Goal: Obtain resource: Download file/media

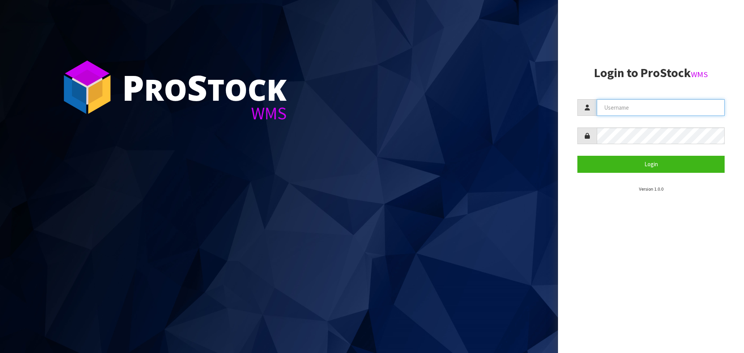
click at [672, 104] on input "text" at bounding box center [661, 107] width 128 height 17
type input "PACIFICBIOLOGICS"
click at [577, 156] on button "Login" at bounding box center [650, 164] width 147 height 17
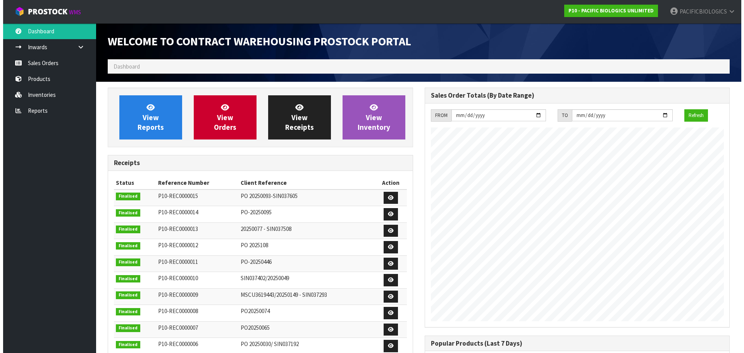
scroll to position [380, 316]
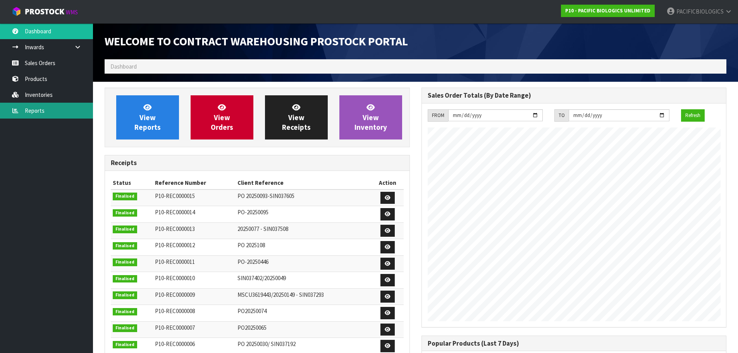
click at [28, 108] on link "Reports" at bounding box center [46, 111] width 93 height 16
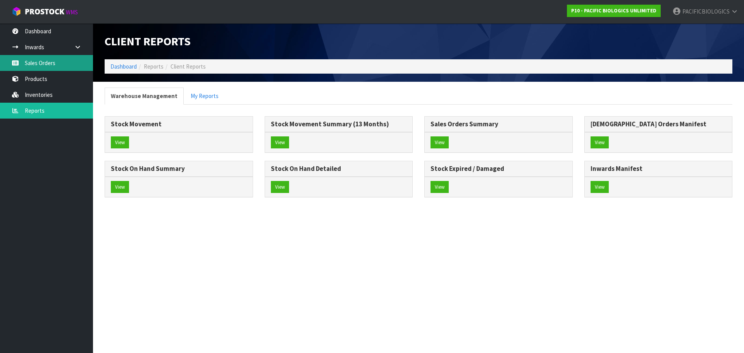
click at [52, 66] on link "Sales Orders" at bounding box center [46, 63] width 93 height 16
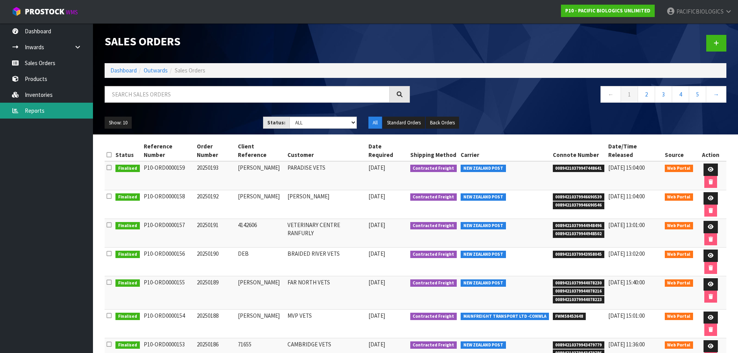
click at [41, 108] on link "Reports" at bounding box center [46, 111] width 93 height 16
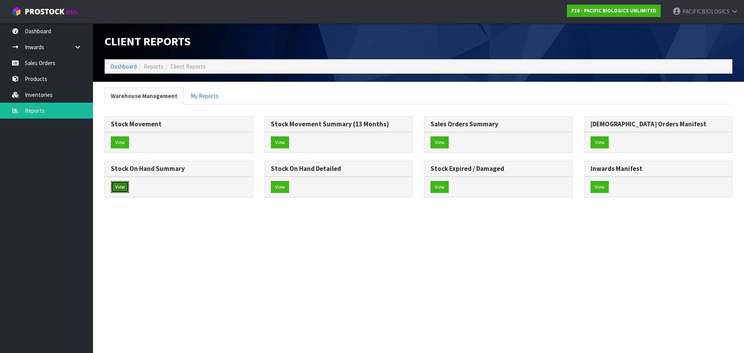
click at [120, 188] on button "View" at bounding box center [120, 187] width 18 height 12
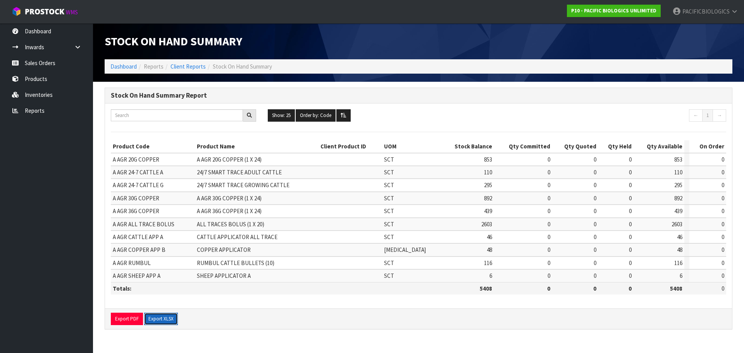
click at [155, 316] on button "Export XLSX" at bounding box center [161, 319] width 34 height 12
